Goal: Ask a question: Seek information or help from site administrators or community

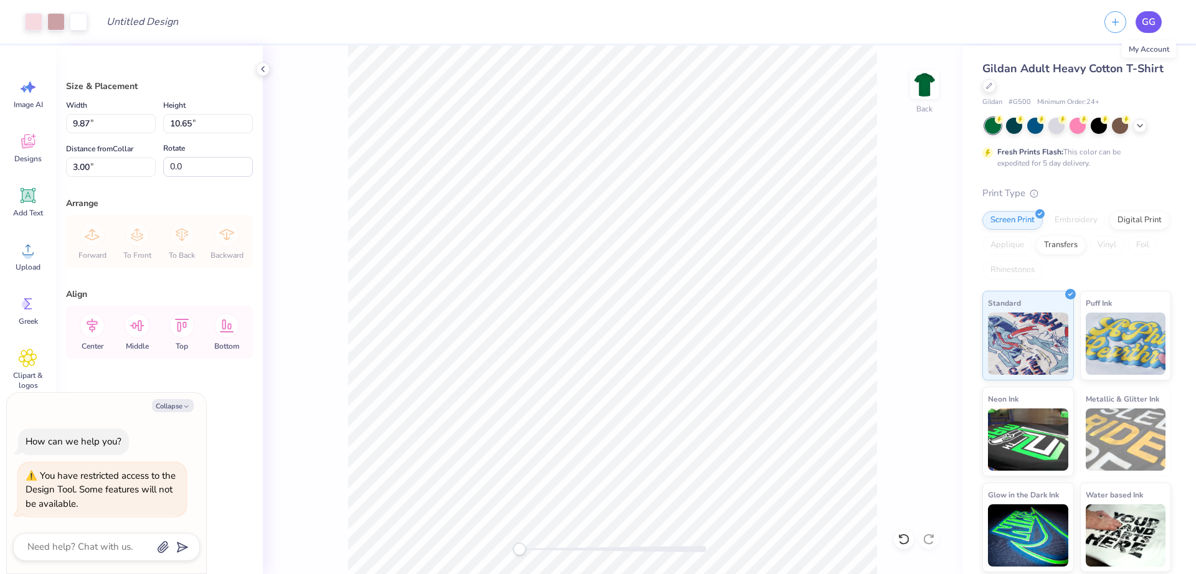
click at [1140, 24] on link "GG" at bounding box center [1149, 22] width 26 height 22
click at [234, 432] on div "Size & Placement Width 9.87 9.87 " Height 10.65 10.65 " Distance from Collar 3.…" at bounding box center [159, 309] width 207 height 529
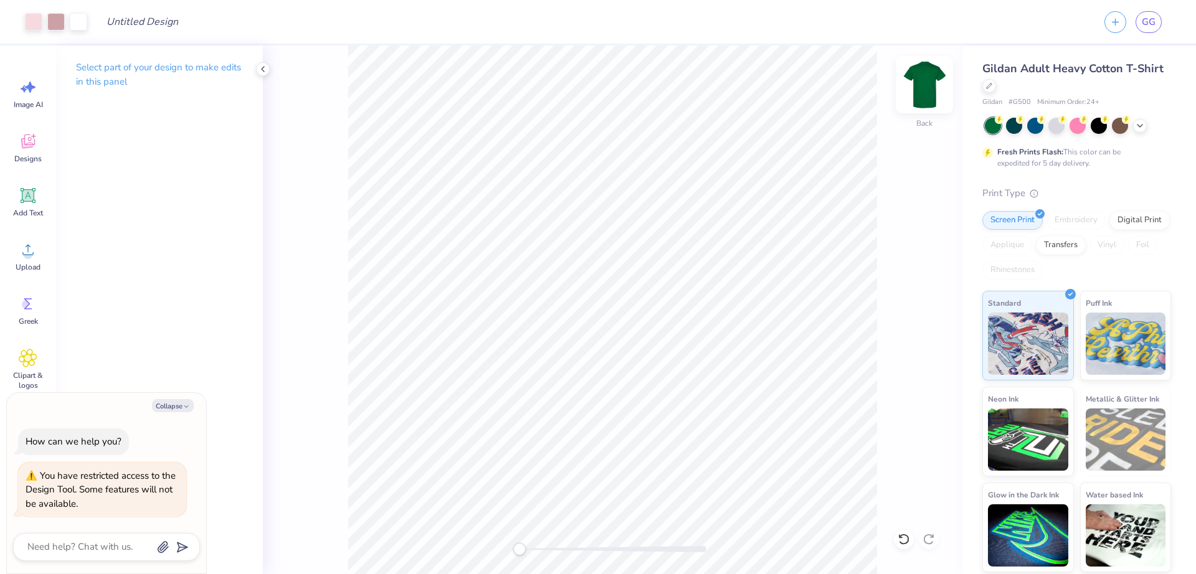
click at [928, 88] on img at bounding box center [925, 85] width 50 height 50
click at [34, 158] on span "Designs" at bounding box center [27, 159] width 27 height 10
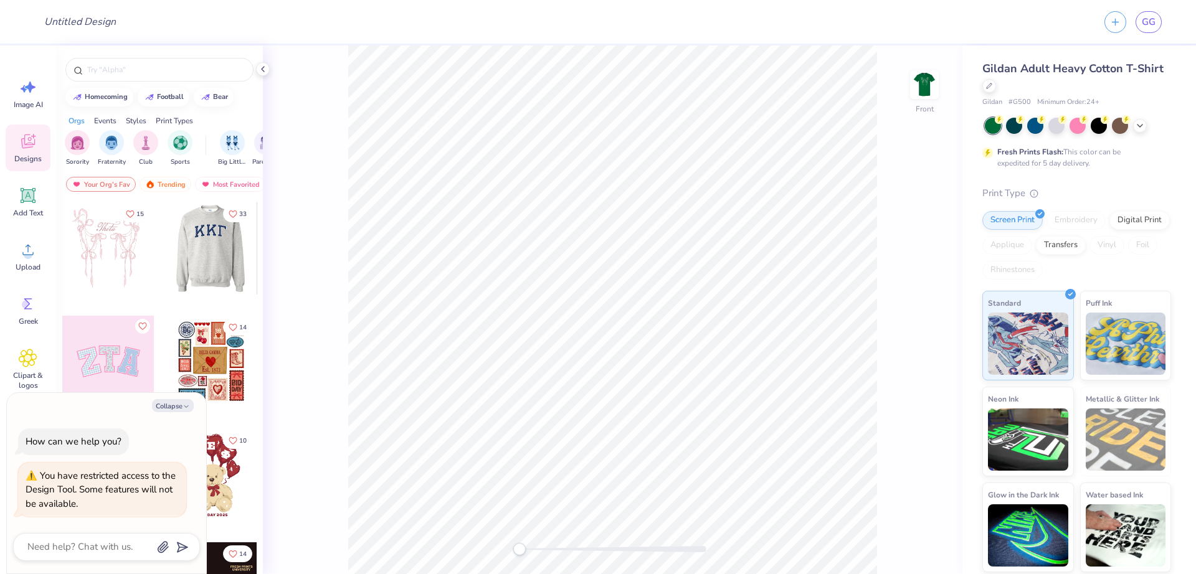
drag, startPoint x: 179, startPoint y: 257, endPoint x: 636, endPoint y: 186, distance: 462.7
click at [257, 203] on div at bounding box center [211, 249] width 92 height 92
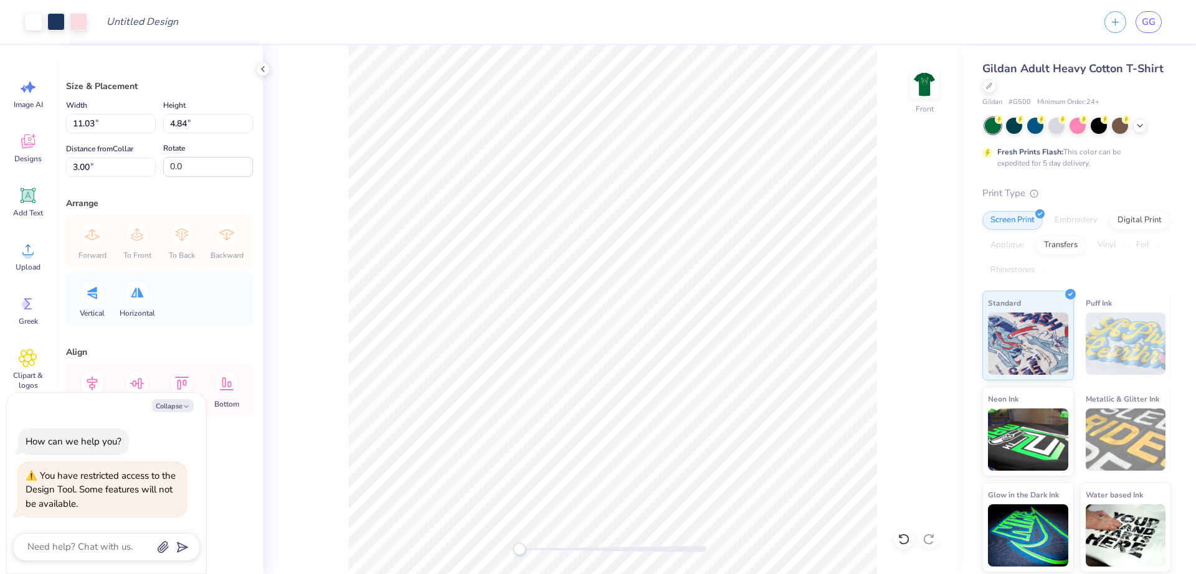
type textarea "x"
type input "6.43"
type input "2.82"
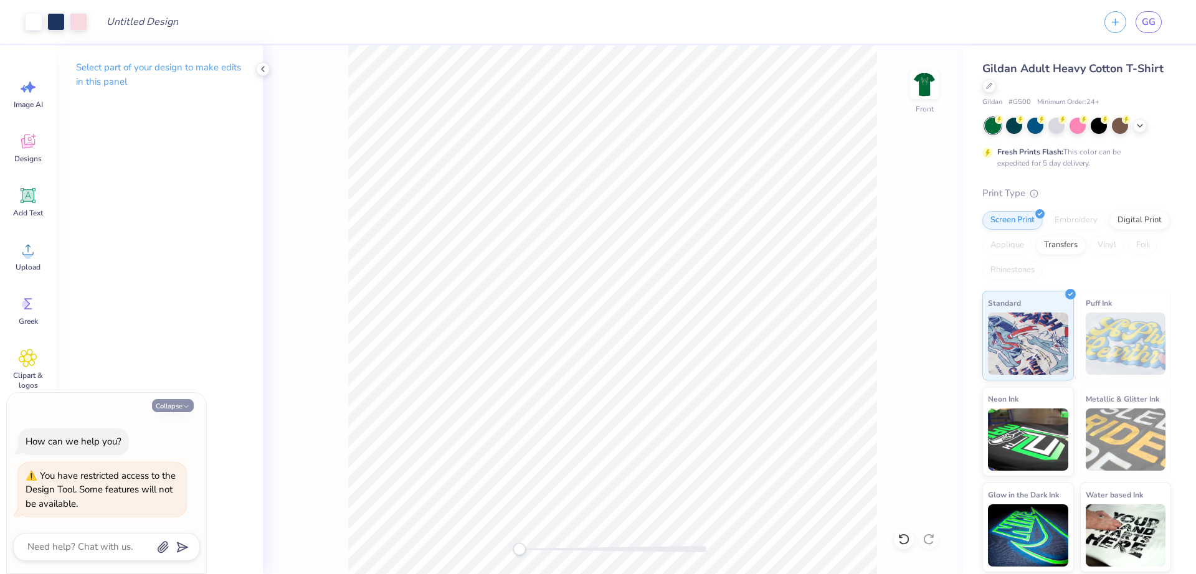
click at [166, 406] on button "Collapse" at bounding box center [173, 405] width 42 height 13
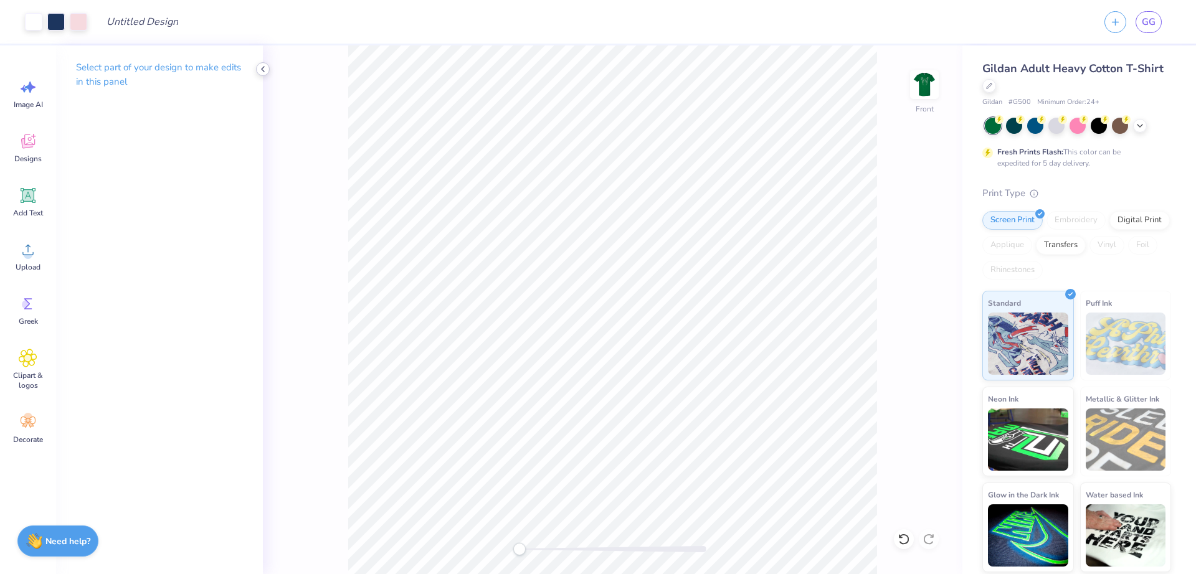
click at [265, 70] on icon at bounding box center [263, 69] width 10 height 10
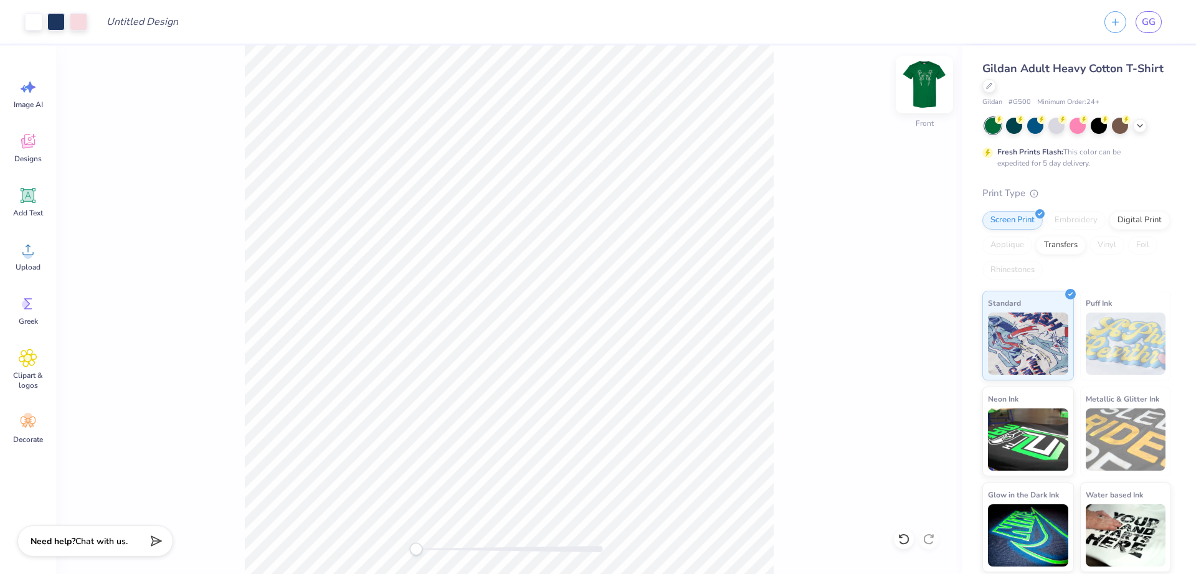
click at [923, 90] on img at bounding box center [925, 85] width 50 height 50
click at [1001, 221] on div "Screen Print" at bounding box center [1013, 218] width 60 height 19
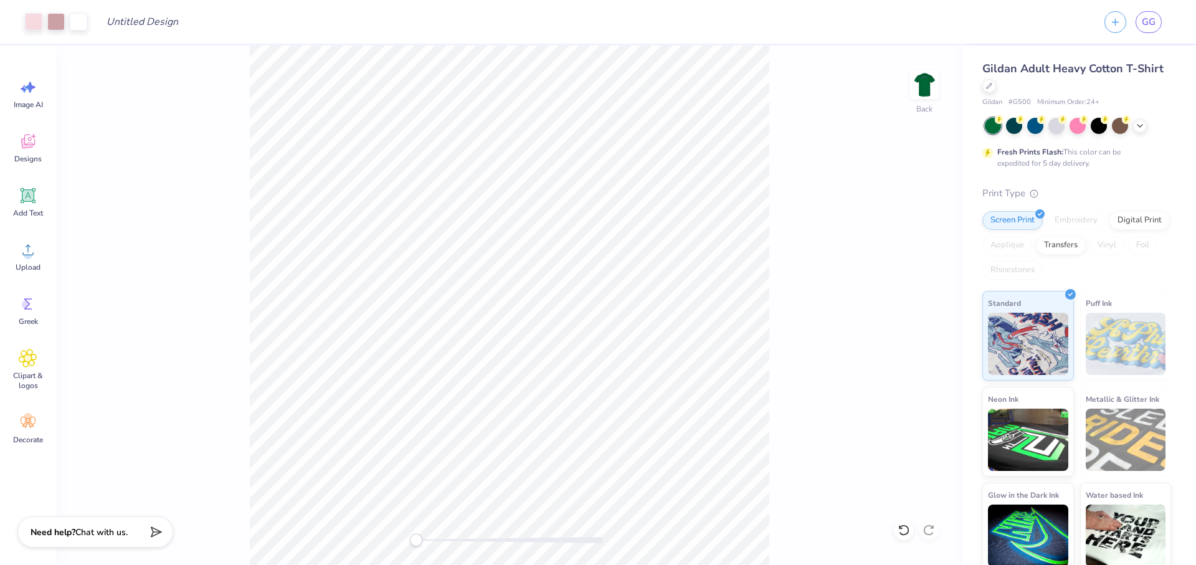
click at [908, 325] on div "Back" at bounding box center [509, 305] width 907 height 520
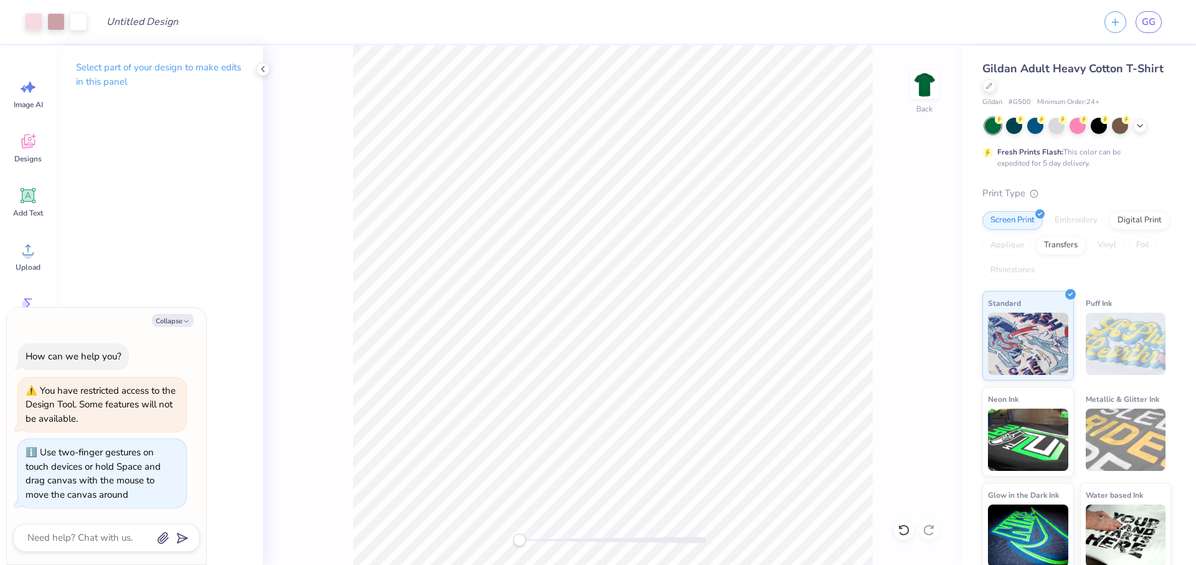
drag, startPoint x: 525, startPoint y: 537, endPoint x: 341, endPoint y: 489, distance: 190.1
click at [341, 489] on div "Back" at bounding box center [613, 305] width 700 height 520
click at [98, 415] on div "You have restricted access to the Design Tool. Some features will not be availa…" at bounding box center [102, 405] width 153 height 42
click at [111, 540] on textarea at bounding box center [89, 538] width 126 height 17
type textarea "x"
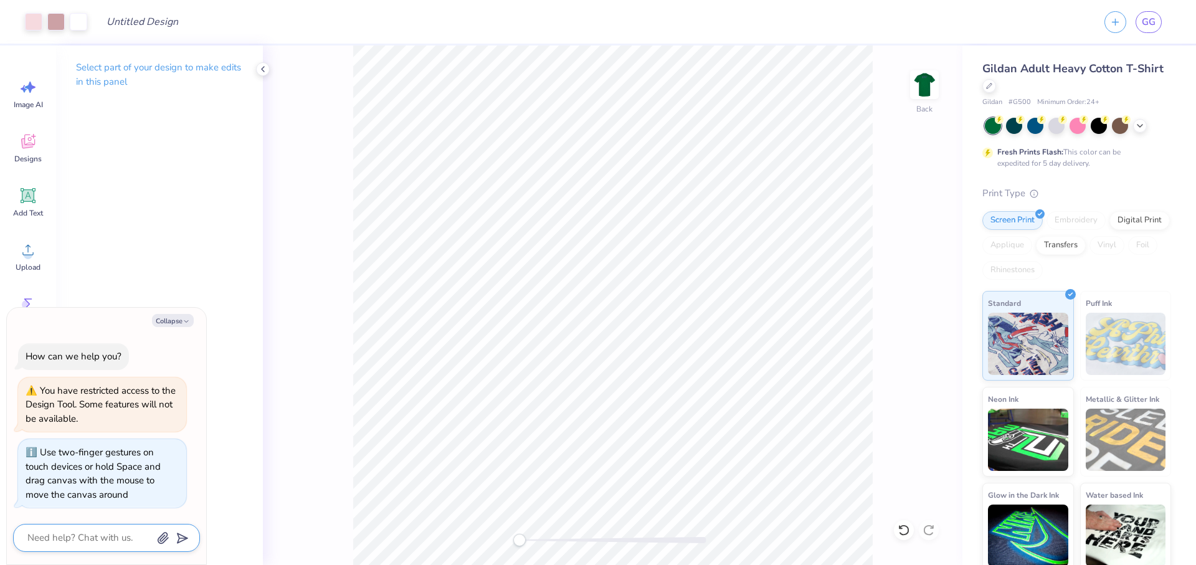
type textarea "h"
type textarea "x"
type textarea "ho"
type textarea "x"
type textarea "how"
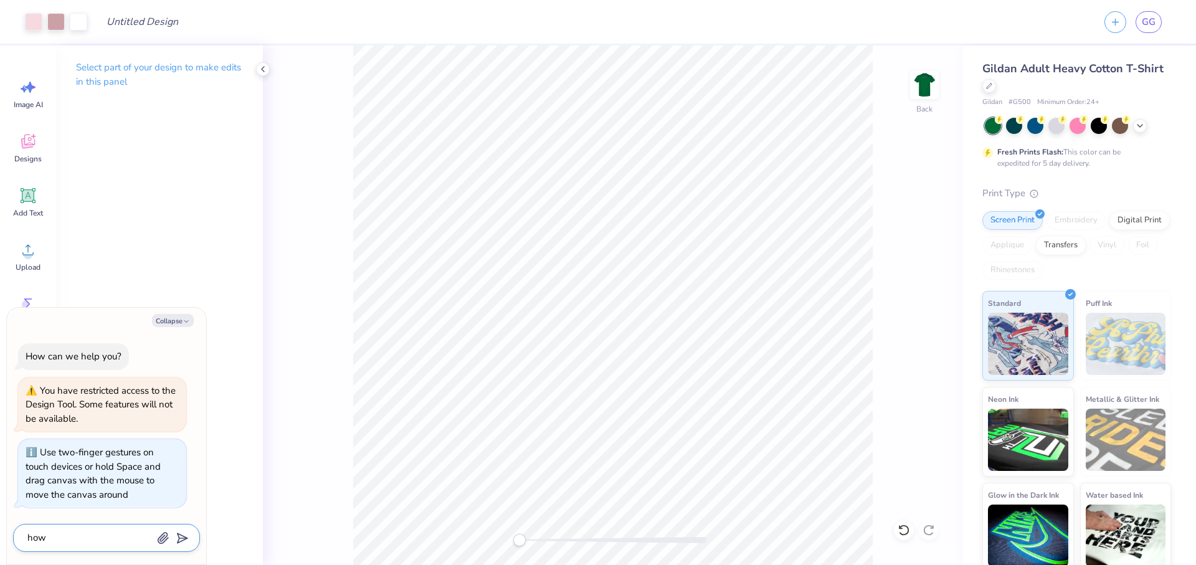
type textarea "x"
type textarea "how"
type textarea "x"
type textarea "how t"
type textarea "x"
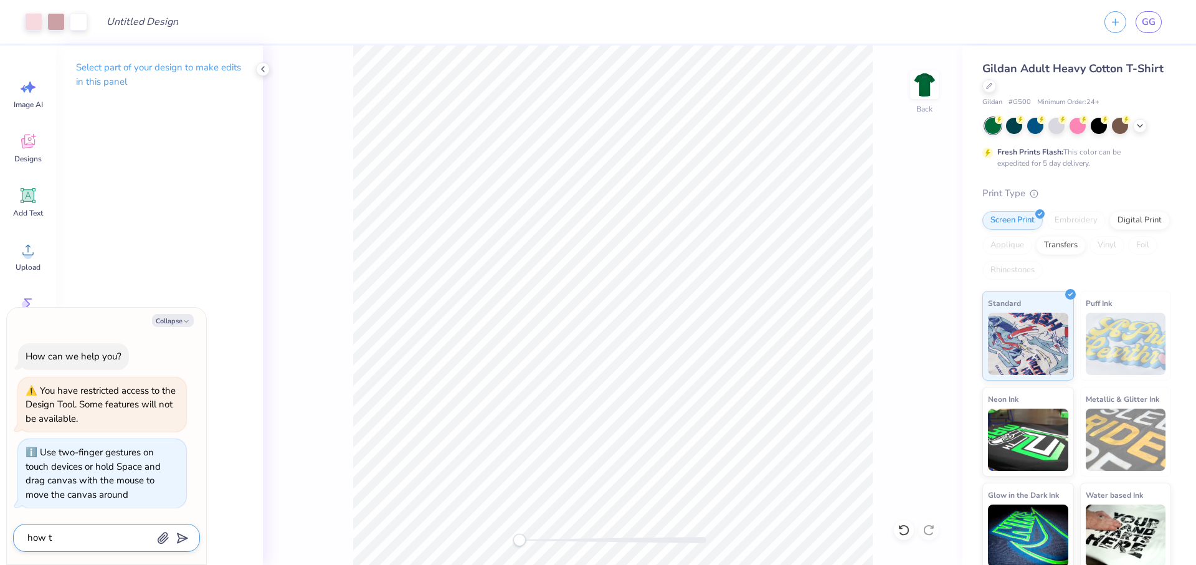
type textarea "how to"
type textarea "x"
type textarea "how to"
type textarea "x"
type textarea "how to p"
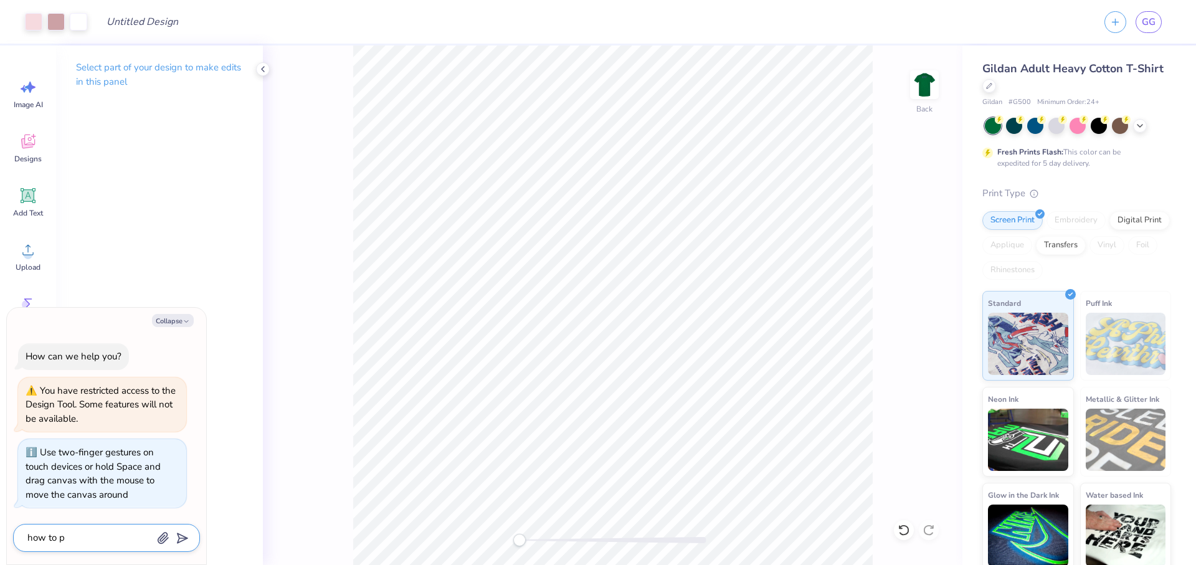
type textarea "x"
type textarea "how to pl"
type textarea "x"
type textarea "how to pla"
type textarea "x"
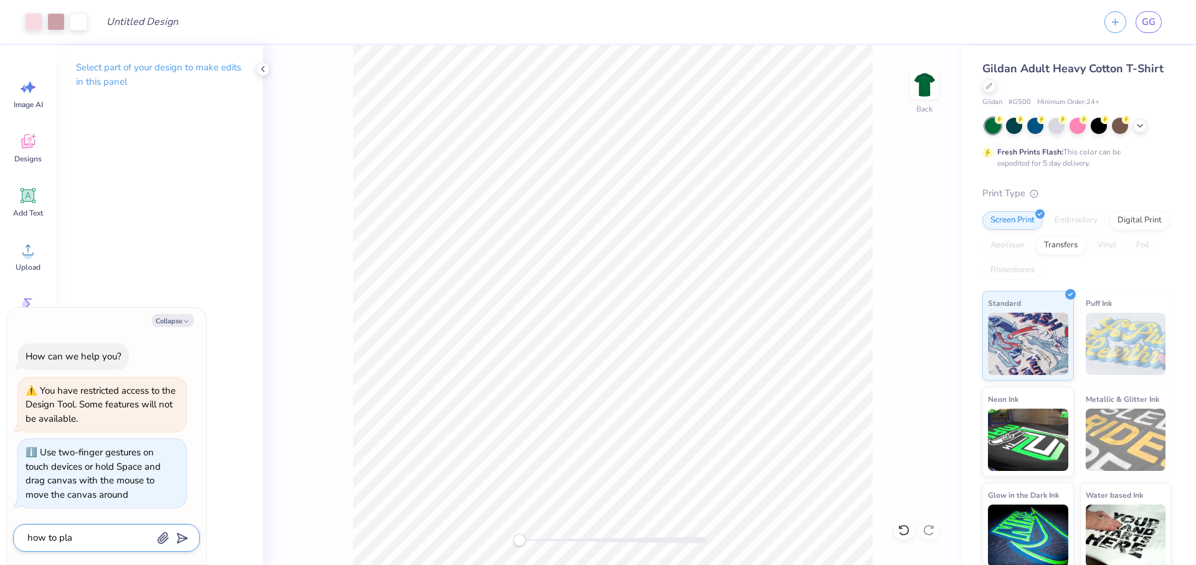
type textarea "how to plac"
type textarea "x"
type textarea "how to place"
type textarea "x"
type textarea "how to place"
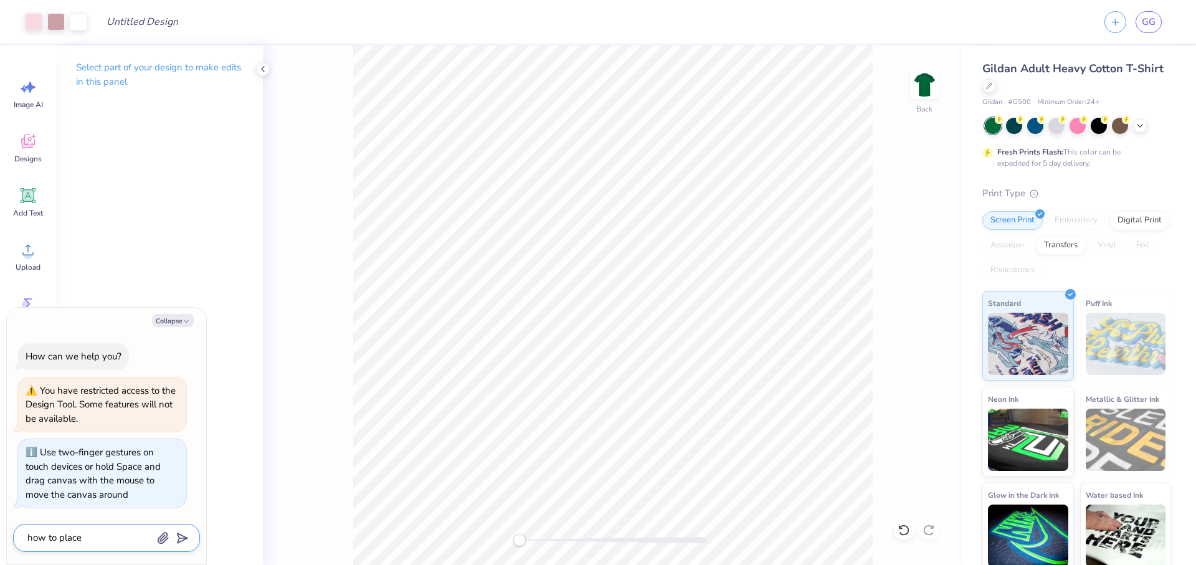
type textarea "x"
type textarea "how to place a"
type textarea "x"
type textarea "how to place an"
type textarea "x"
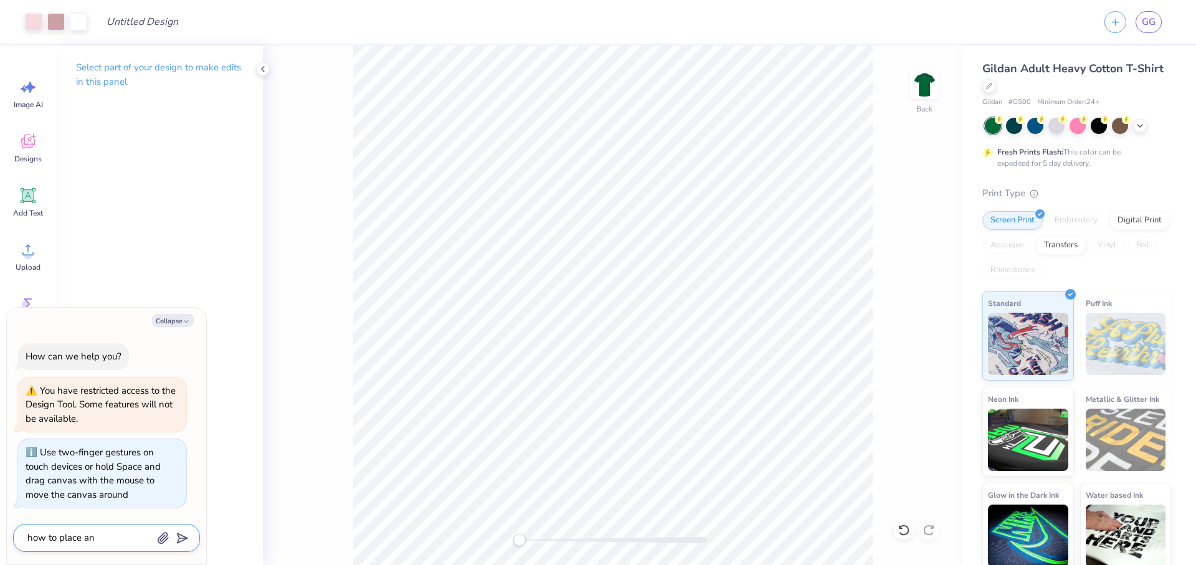
type textarea "how to place an"
type textarea "x"
type textarea "how to place an o"
type textarea "x"
type textarea "how to place an or"
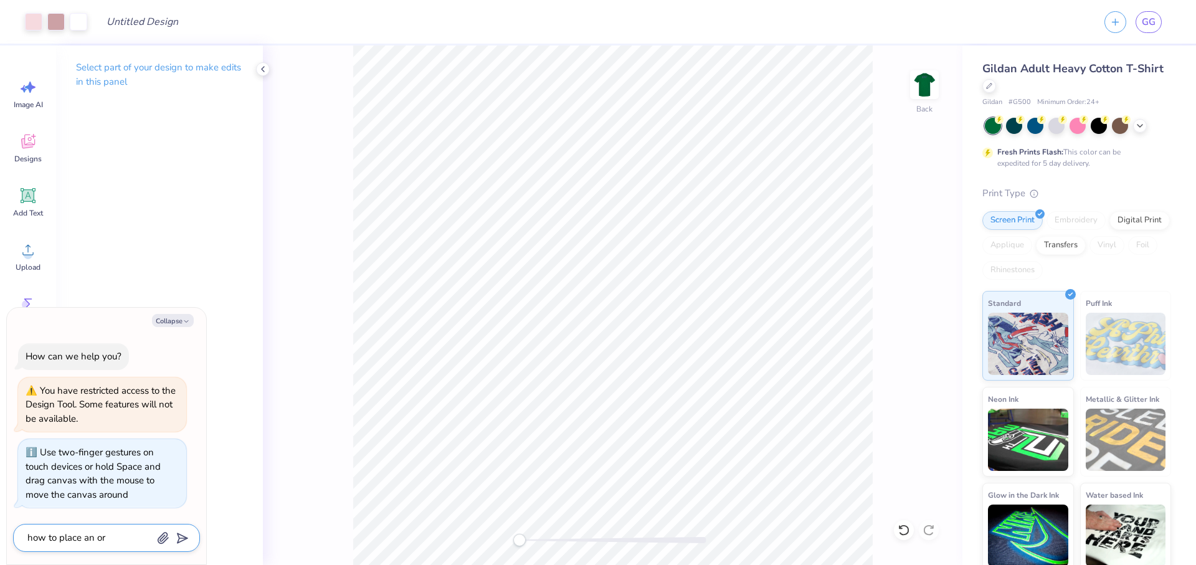
type textarea "x"
type textarea "how to place an ord"
type textarea "x"
type textarea "how to place an orde"
type textarea "x"
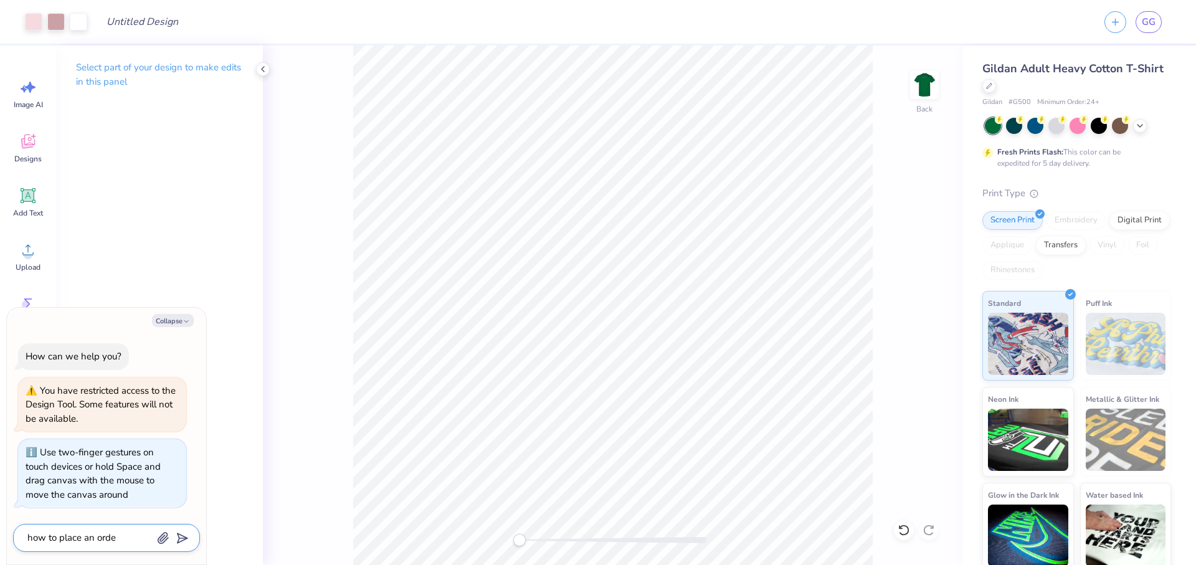
type textarea "how to place an order"
type textarea "x"
type textarea "how to place an order"
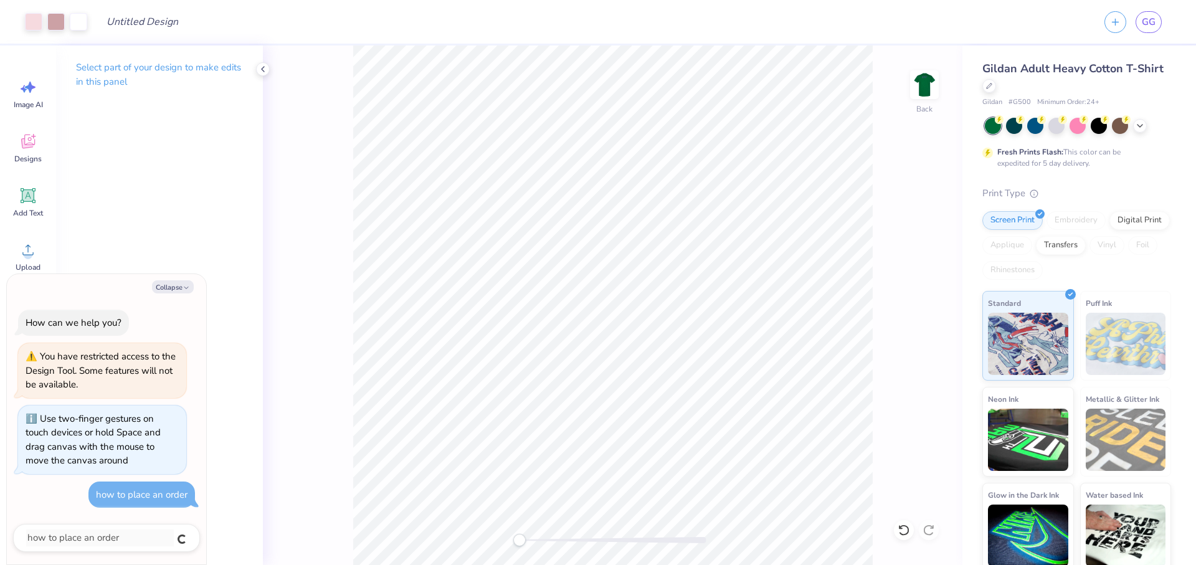
type textarea "x"
click at [117, 543] on textarea at bounding box center [89, 538] width 126 height 17
type textarea "x"
type textarea "I"
type textarea "x"
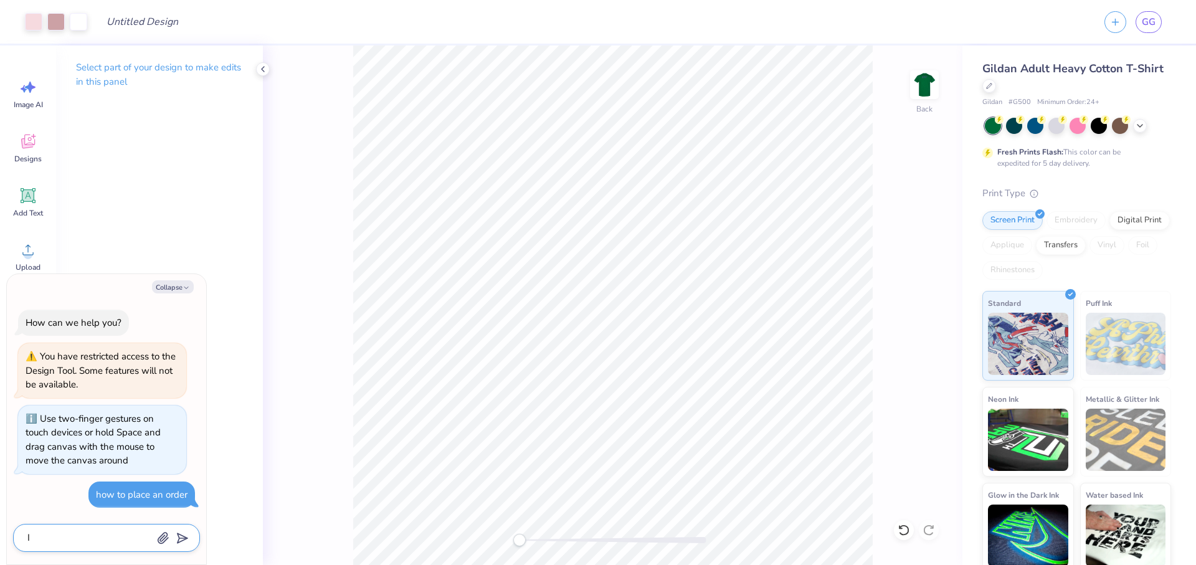
type textarea "I'"
type textarea "x"
type textarea "I"
type textarea "x"
type textarea "I"
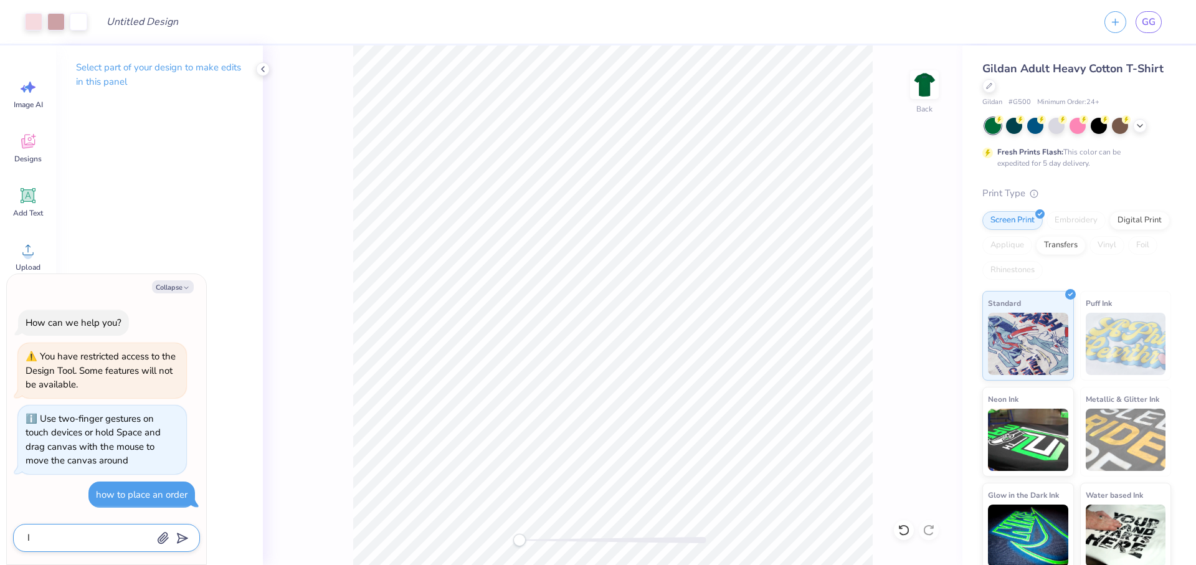
type textarea "x"
type textarea "I d"
type textarea "x"
type textarea "I de"
type textarea "x"
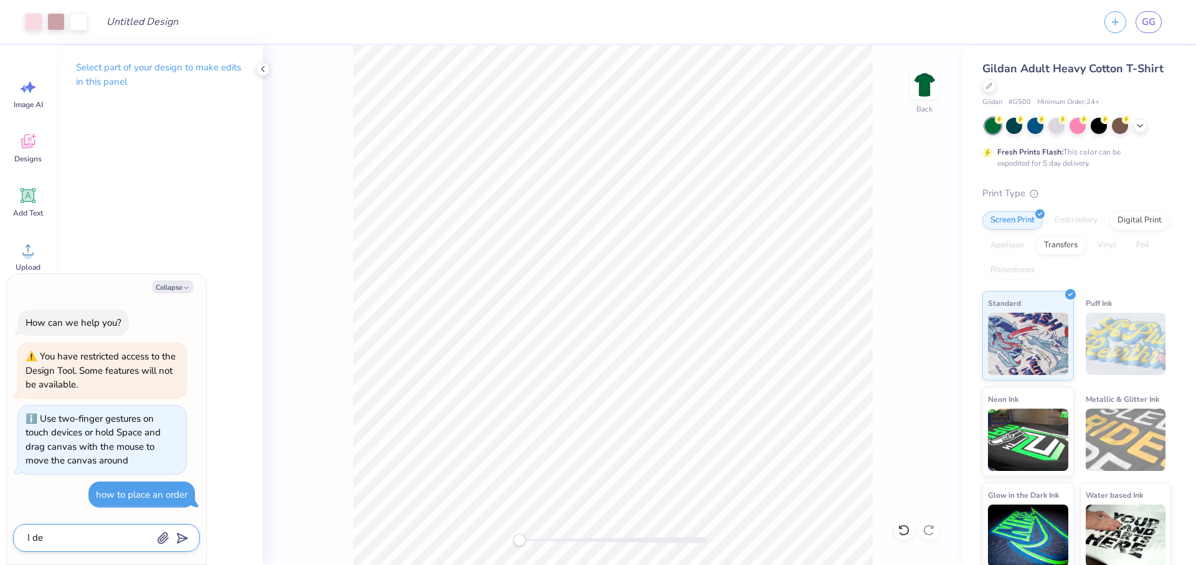
type textarea "I des"
type textarea "x"
type textarea "I desi"
type textarea "x"
type textarea "I desig"
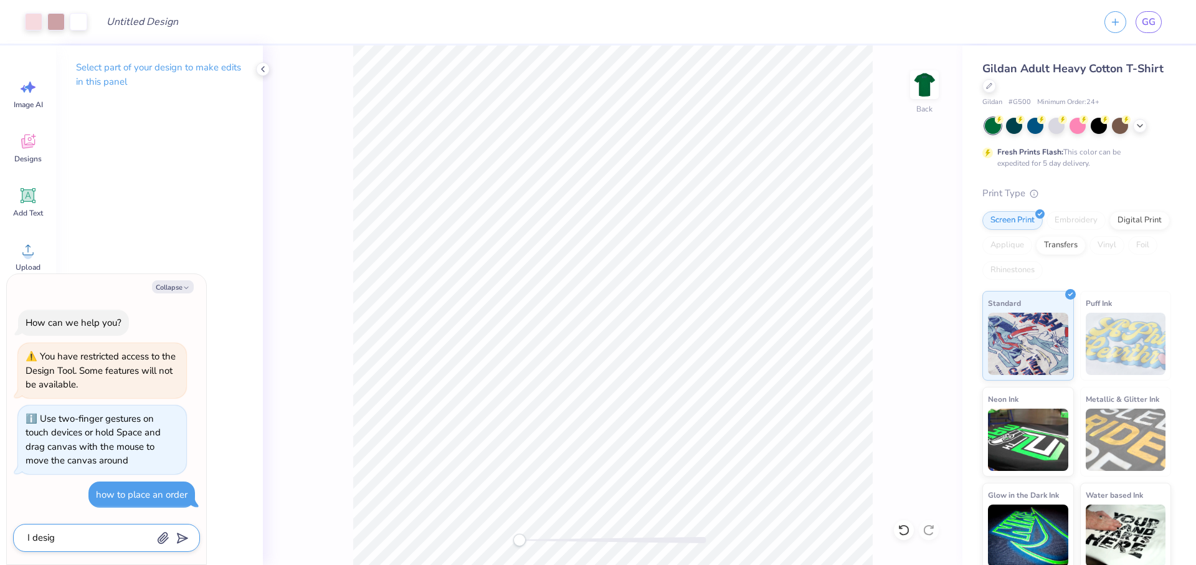
type textarea "x"
type textarea "I design"
type textarea "x"
type textarea "I designe"
type textarea "x"
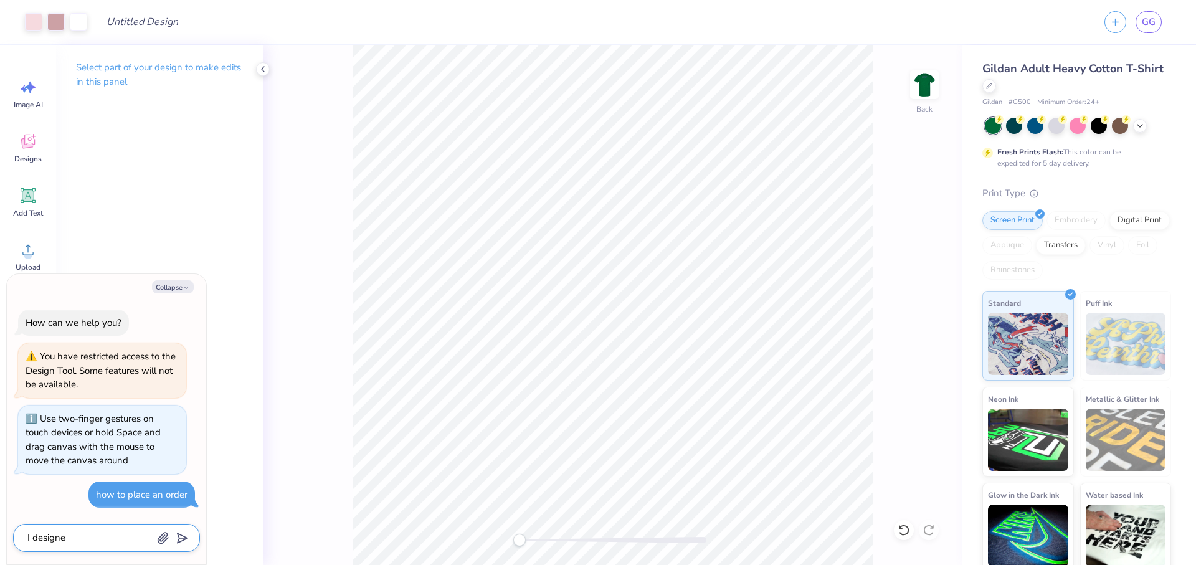
type textarea "I designed"
type textarea "x"
type textarea "I designed"
type textarea "x"
type textarea "I designed a"
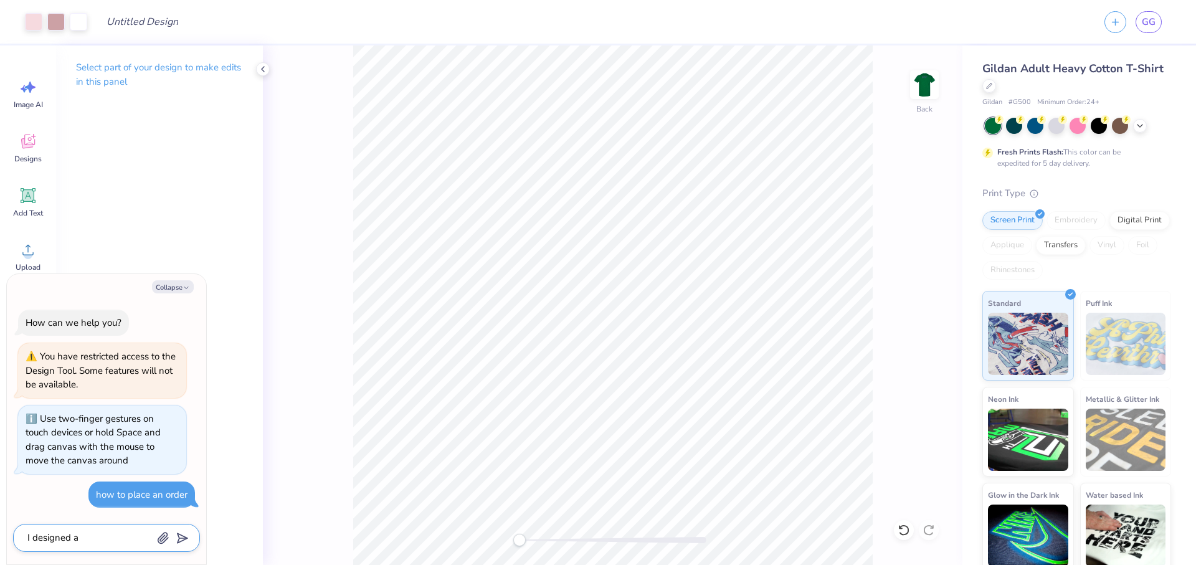
type textarea "x"
type textarea "I designed a"
type textarea "x"
type textarea "I designed a s"
type textarea "x"
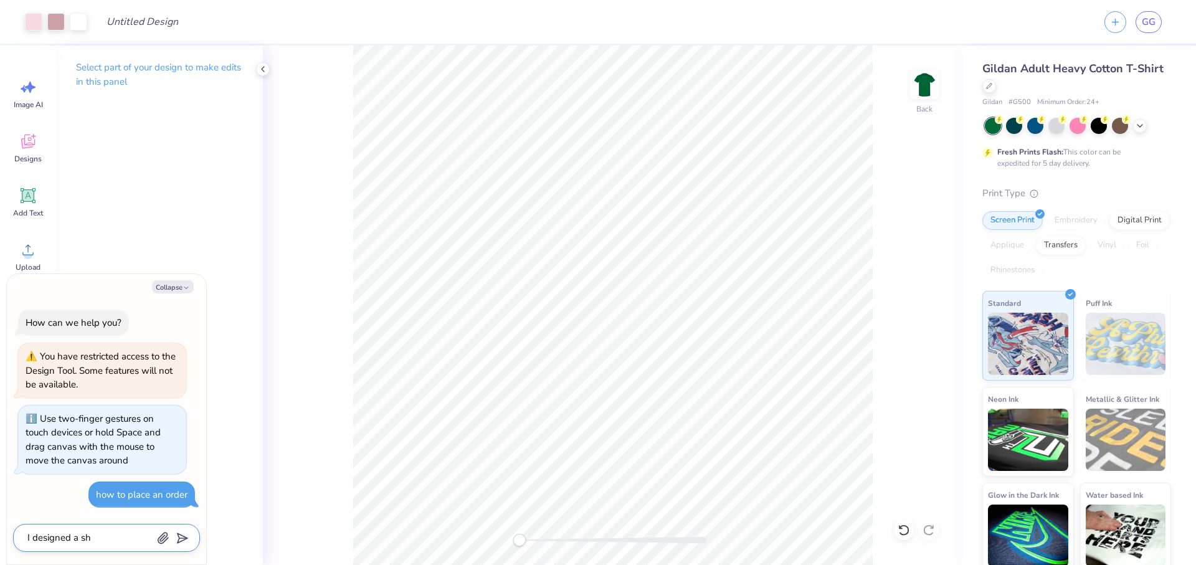
type textarea "I designed a shr"
type textarea "x"
type textarea "I designed a sh"
type textarea "x"
type textarea "I designed a shi"
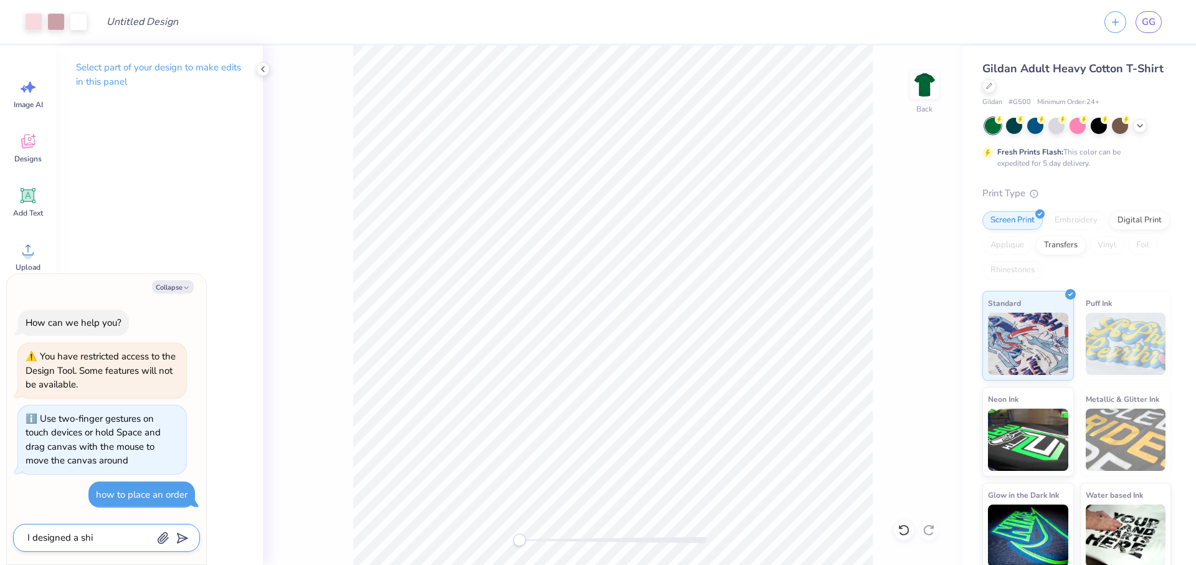
type textarea "x"
type textarea "I designed a shir"
type textarea "x"
type textarea "I designed a shirt"
type textarea "x"
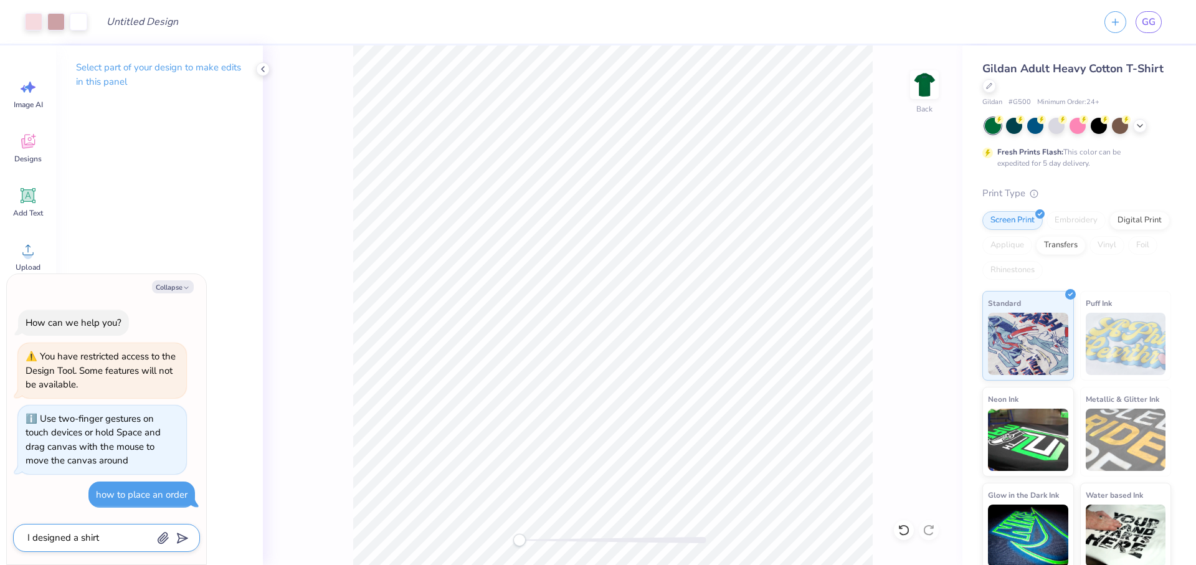
type textarea "I designed a shirt"
type textarea "x"
type textarea "I designed a shirt n"
type textarea "x"
type textarea "I designed a shirt no"
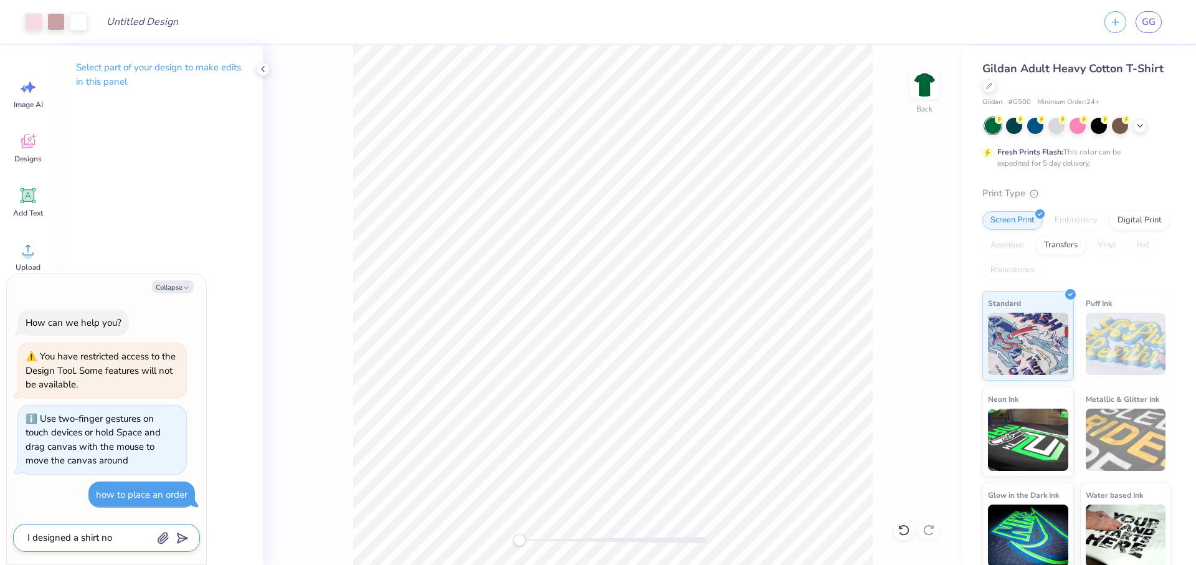
type textarea "x"
type textarea "I designed a shirt now"
type textarea "x"
type textarea "I designed a shirt now"
type textarea "x"
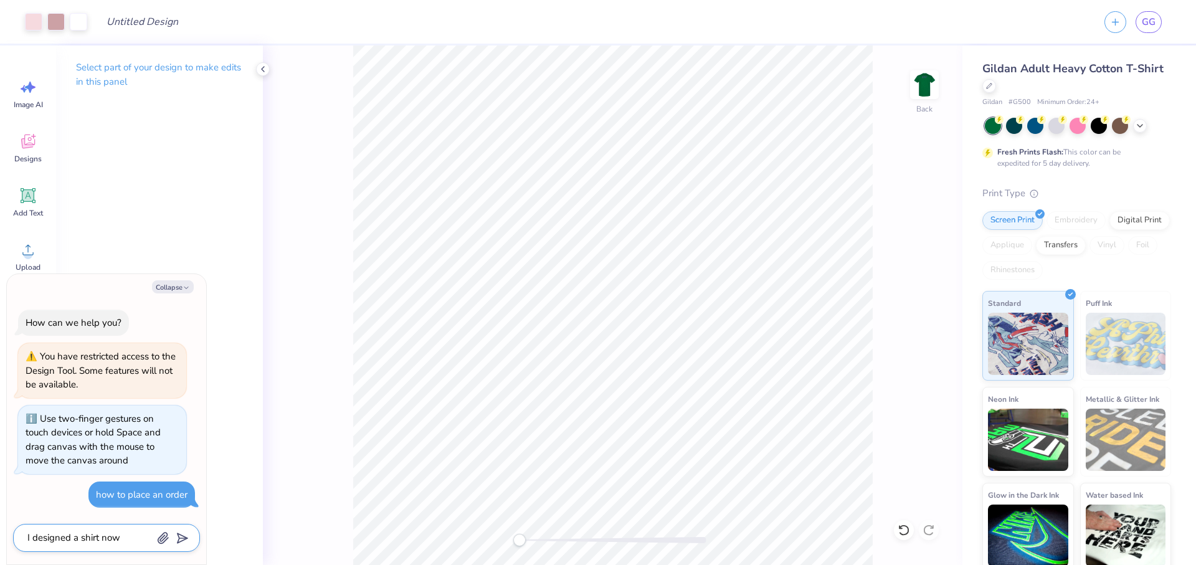
type textarea "I designed a shirt now"
type textarea "x"
type textarea "I designed a shirt no"
type textarea "x"
type textarea "I designed a shirt n"
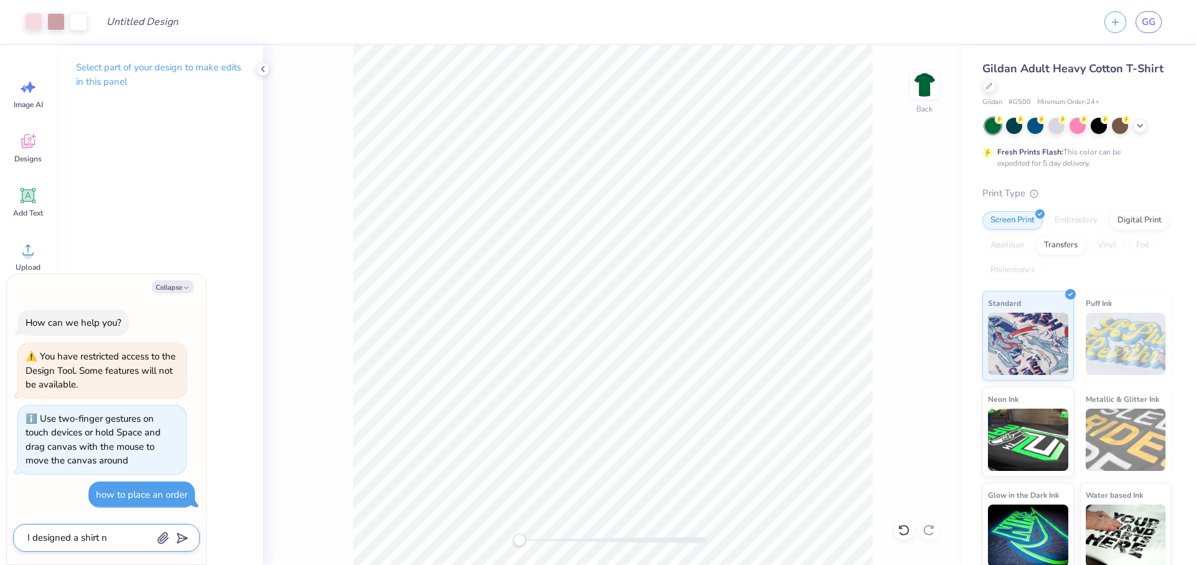
type textarea "x"
type textarea "I designed a shirt"
type textarea "x"
type textarea "I designed a shirt b"
type textarea "x"
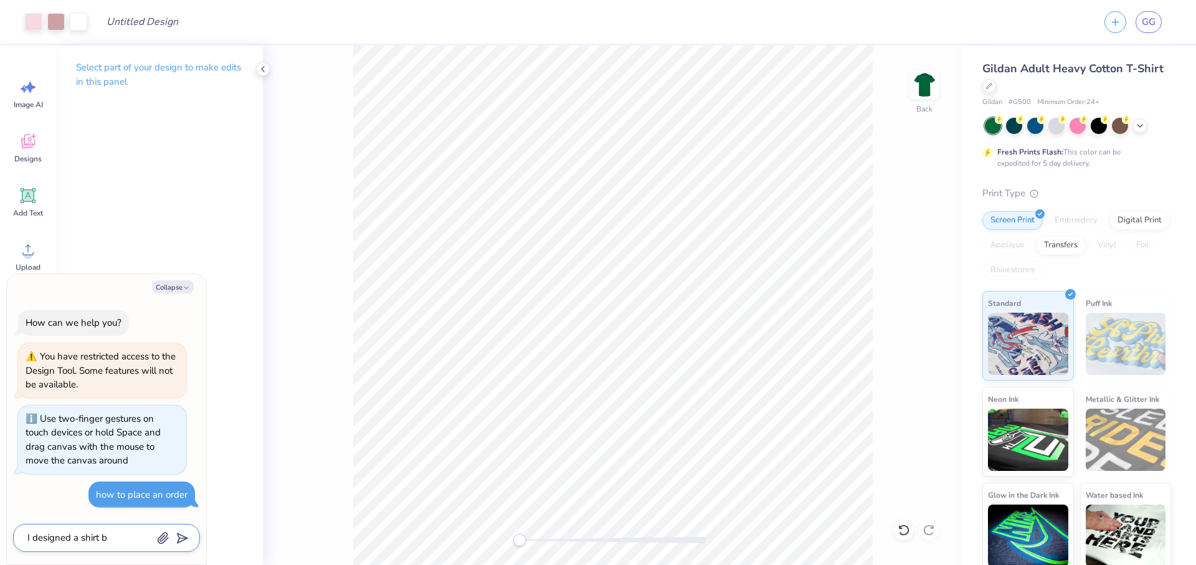
type textarea "I designed a shirt bu"
type textarea "x"
type textarea "I designed a shirt but"
type textarea "x"
type textarea "I designed a shirt but"
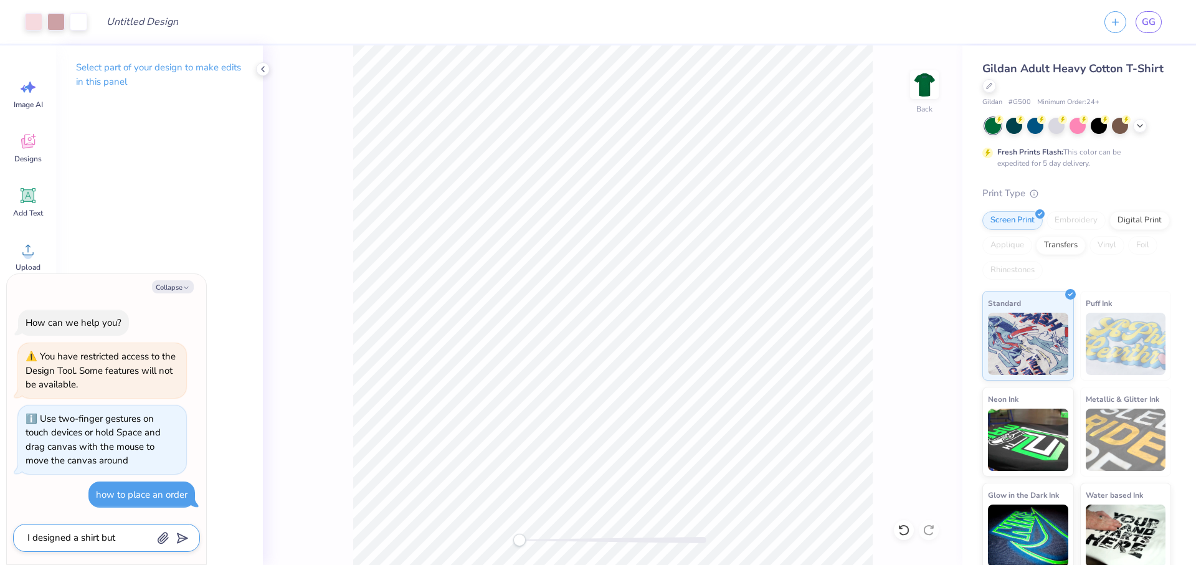
type textarea "x"
type textarea "I designed a shirt but I"
type textarea "x"
type textarea "I designed a shirt but I"
type textarea "x"
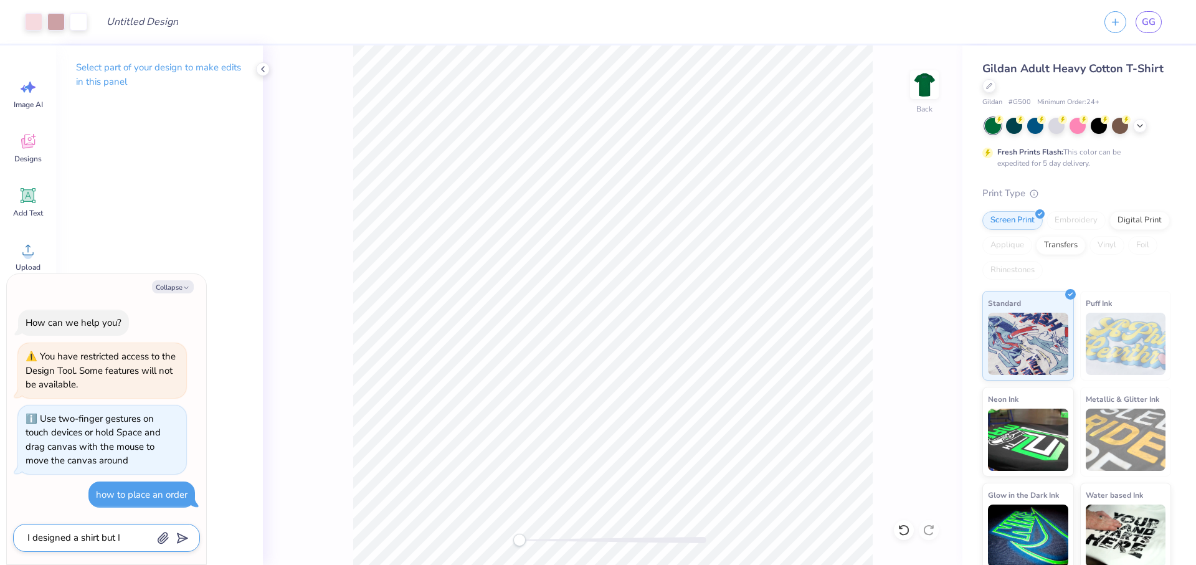
type textarea "I designed a shirt but I c"
type textarea "x"
type textarea "I designed a shirt but I ca"
type textarea "x"
type textarea "I designed a shirt but I can"
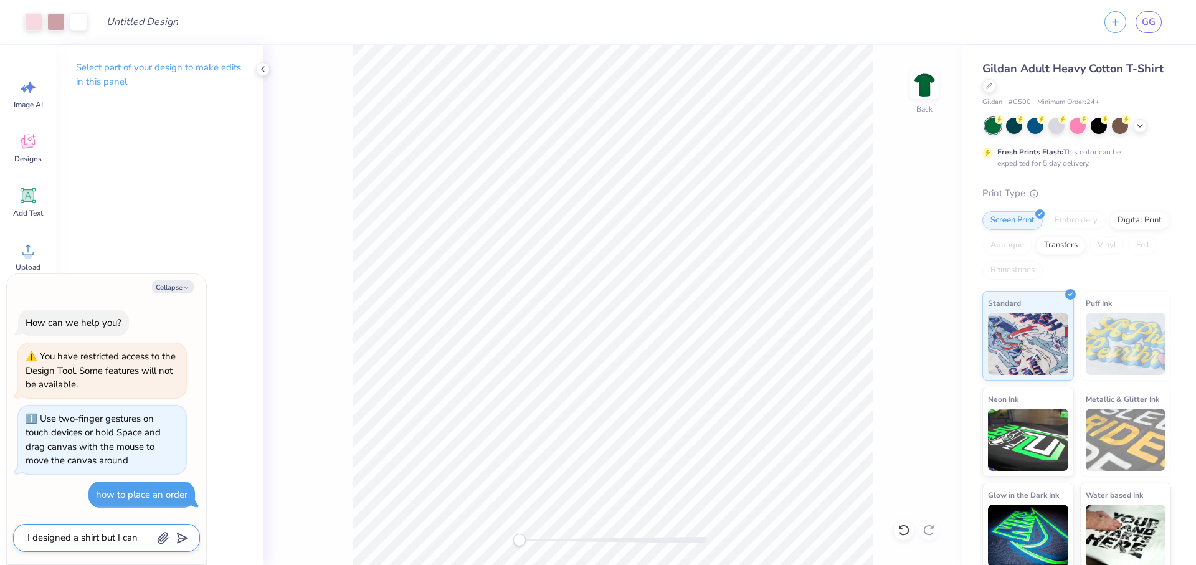
type textarea "x"
type textarea "I designed a shirt but I can'"
type textarea "x"
type textarea "I designed a shirt but I can't"
type textarea "x"
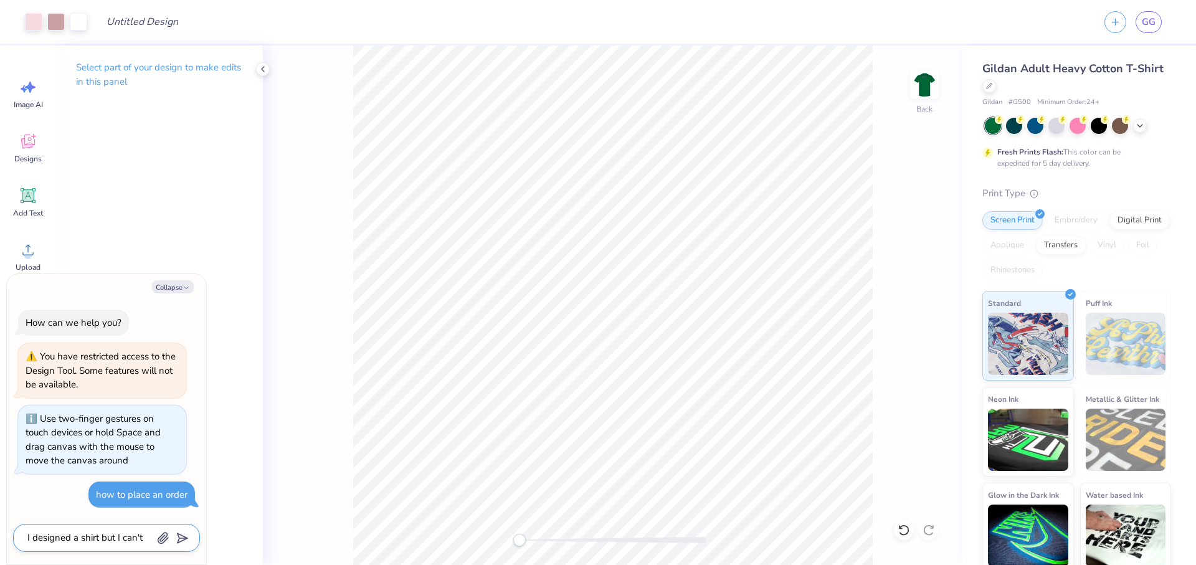
type textarea "I designed a shirt but I can't"
type textarea "x"
type textarea "I designed a shirt but I can't m"
type textarea "x"
type textarea "I designed a shirt but I can't mo"
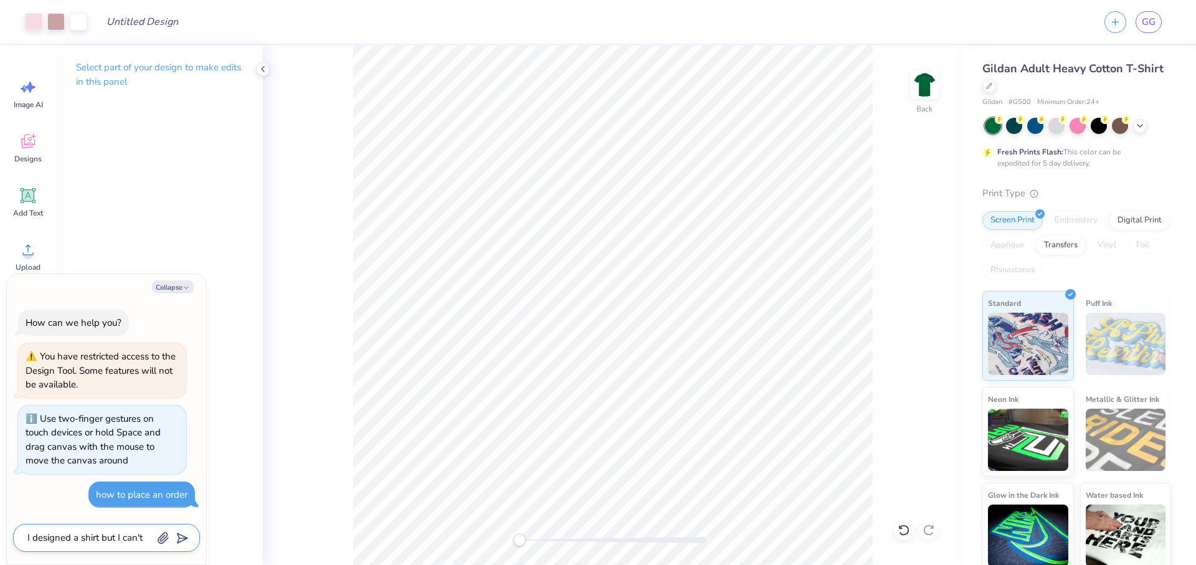
type textarea "x"
type textarea "I designed a shirt but I can't mov"
type textarea "x"
type textarea "I designed a shirt but I can't move"
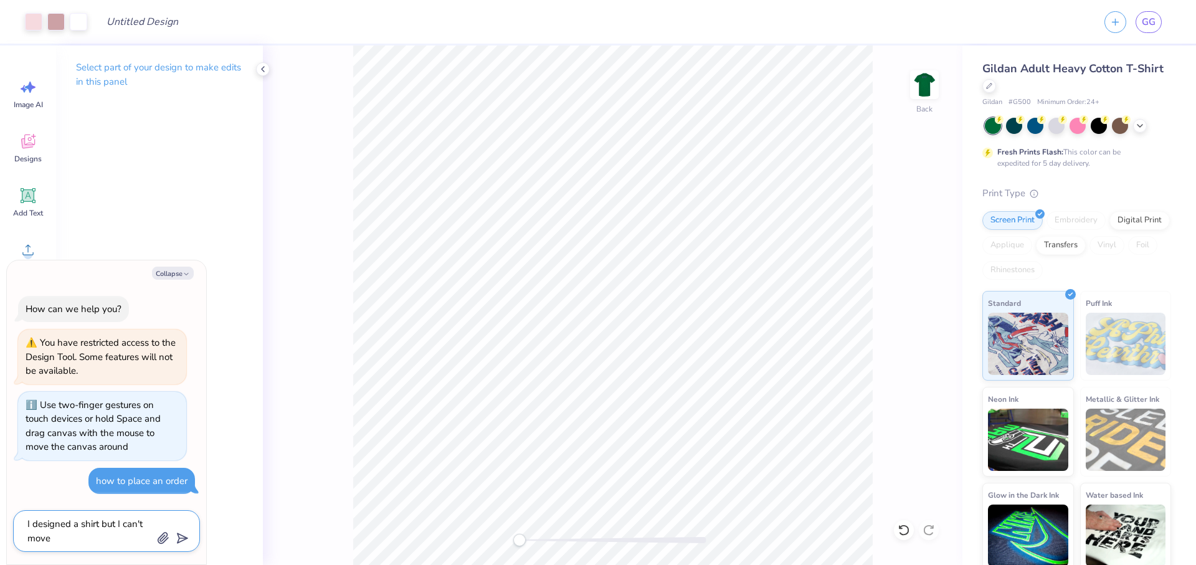
type textarea "x"
type textarea "I designed a shirt but I can't move"
type textarea "x"
type textarea "I designed a shirt but I can't move fo"
type textarea "x"
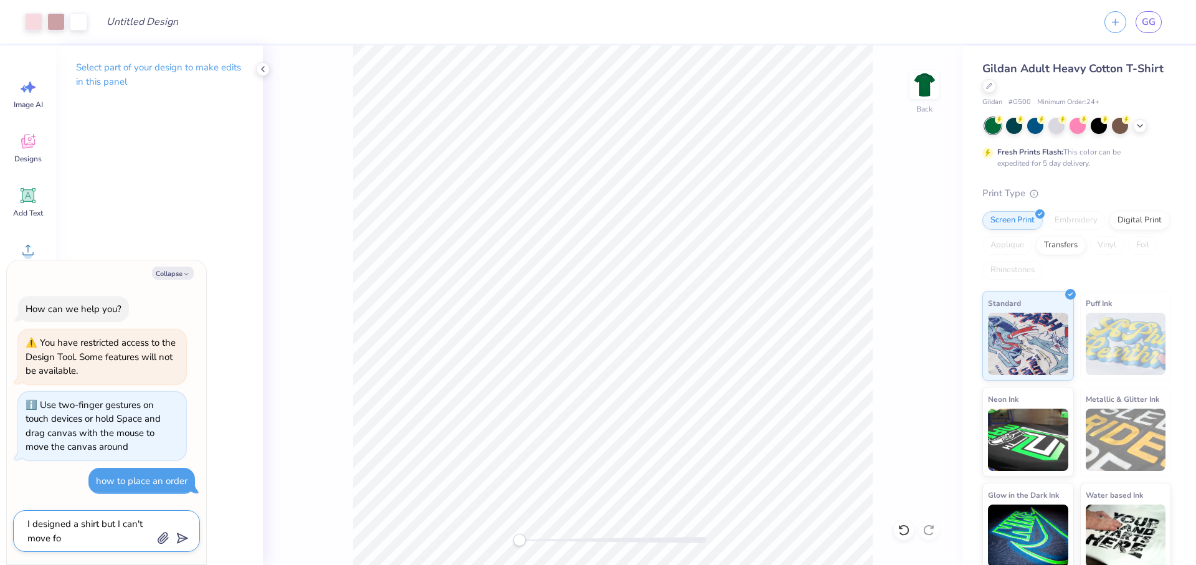
type textarea "I designed a shirt but I can't move for"
type textarea "x"
type textarea "I designed a shirt but I can't move forw"
type textarea "x"
type textarea "I designed a shirt but I can't move forwa"
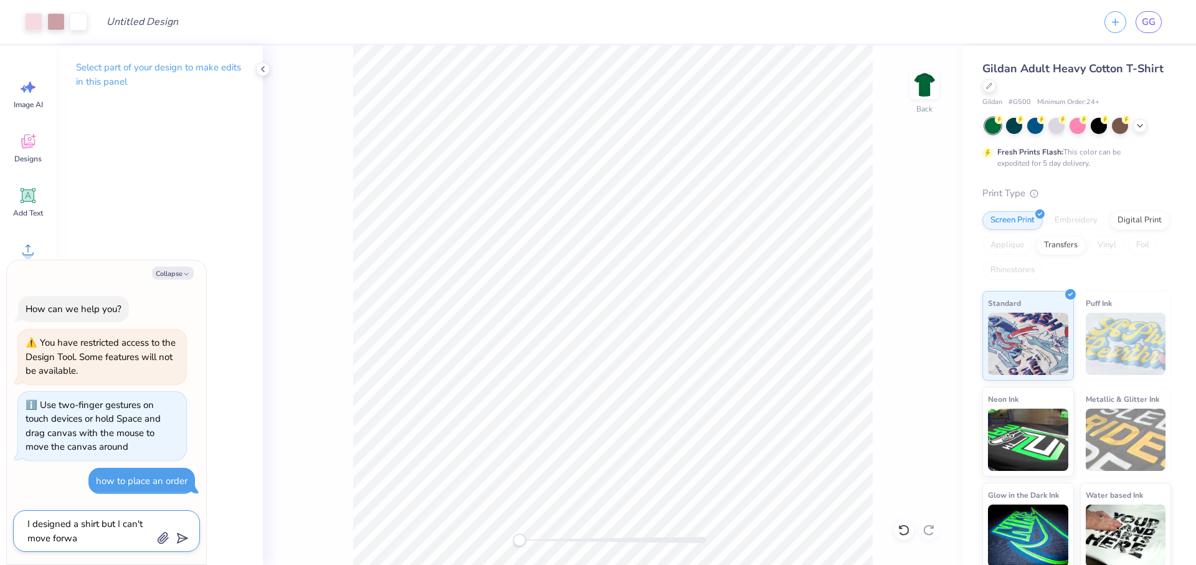
type textarea "x"
type textarea "I designed a shirt but I can't move forwar"
type textarea "x"
type textarea "I designed a shirt but I can't move forward"
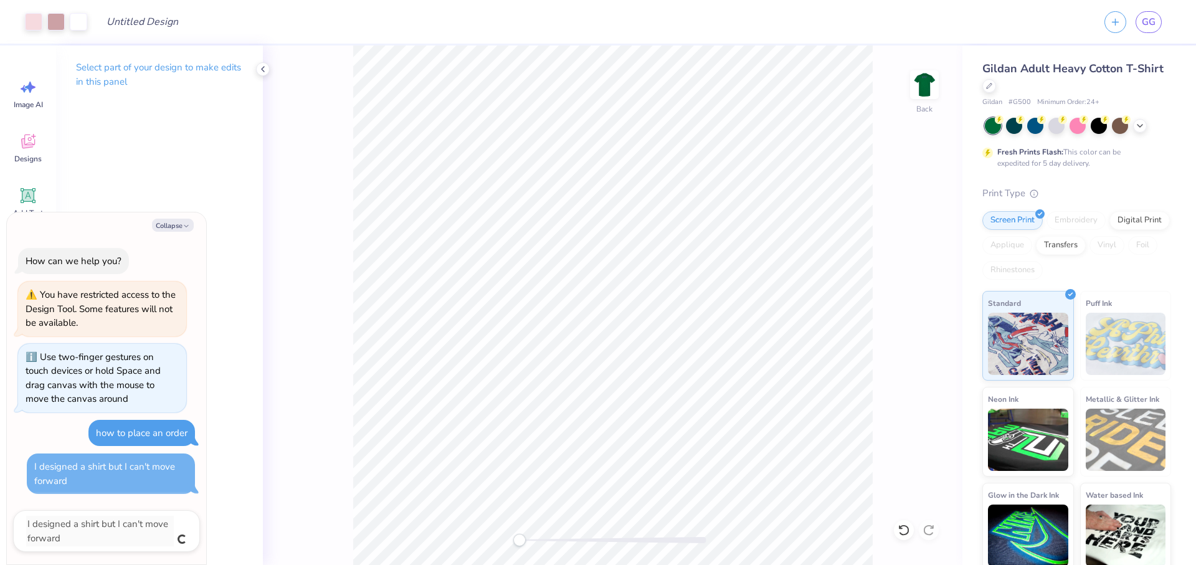
type textarea "x"
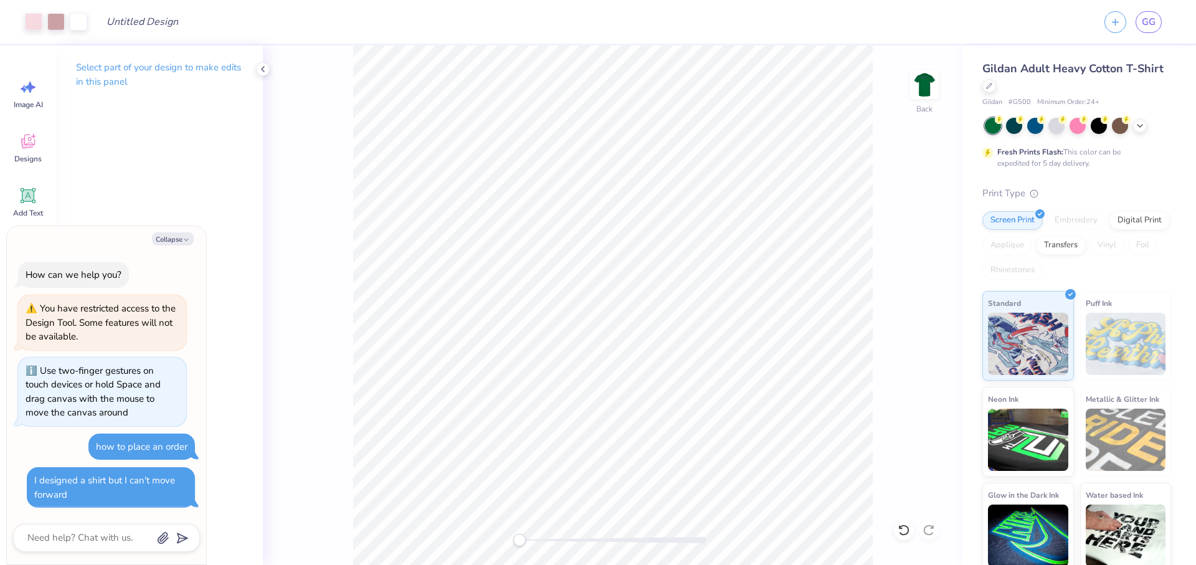
click at [919, 307] on div "Back" at bounding box center [613, 305] width 700 height 520
click at [191, 240] on button "Collapse" at bounding box center [173, 238] width 42 height 13
type textarea "x"
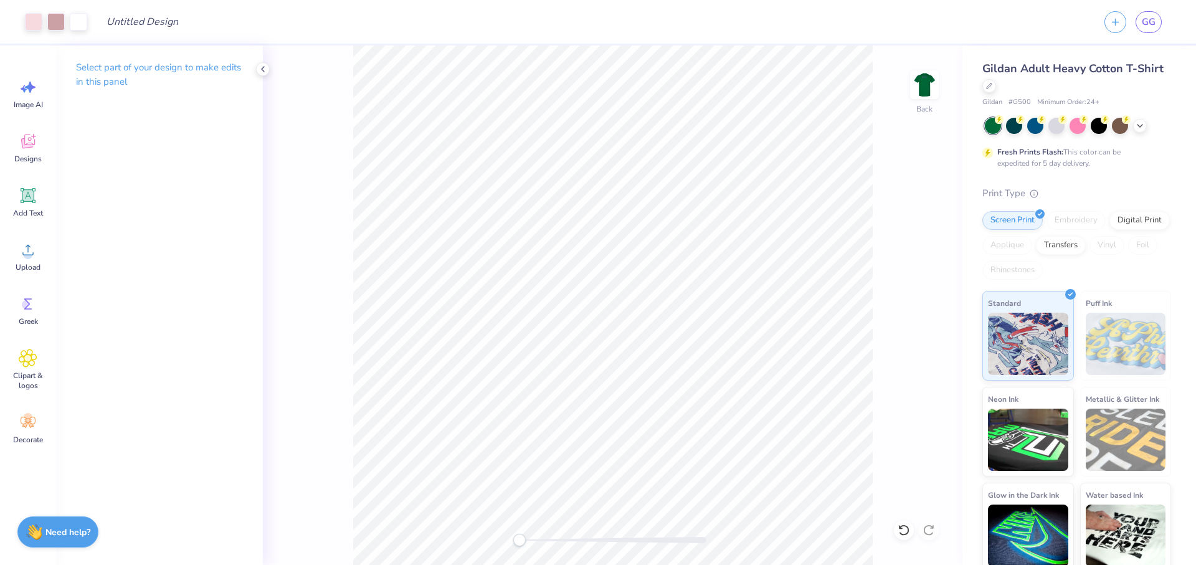
click at [199, 376] on div "Select part of your design to make edits in this panel" at bounding box center [159, 305] width 207 height 520
